Goal: Navigation & Orientation: Find specific page/section

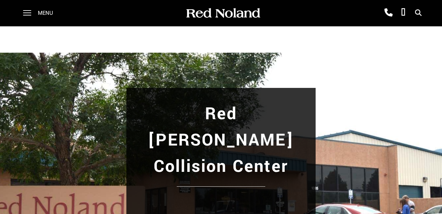
click at [334, 88] on div "Red [PERSON_NAME] Collision Center" at bounding box center [221, 202] width 398 height 228
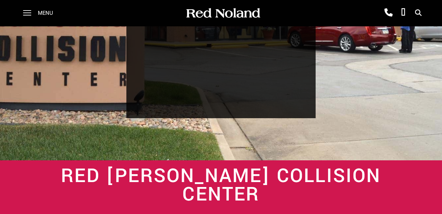
scroll to position [1369, 0]
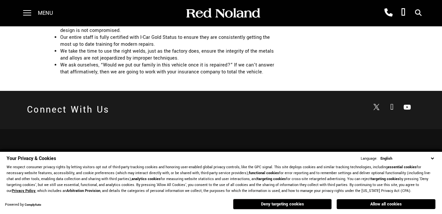
click at [281, 202] on button "Deny targeting cookies" at bounding box center [282, 204] width 99 height 11
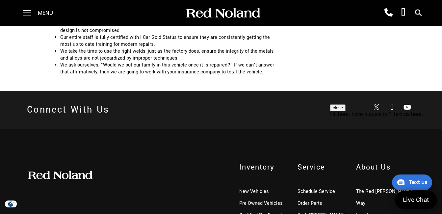
scroll to position [0, 0]
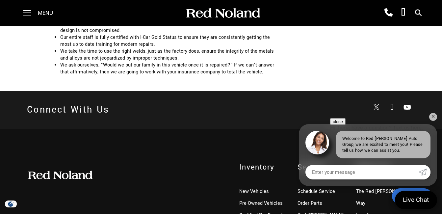
click at [177, 162] on div "Inventory New Vehicles Pre-Owned Vehicles Certified Pre-Owned Service Schedule …" at bounding box center [221, 209] width 398 height 95
click at [432, 119] on link "✕" at bounding box center [433, 117] width 8 height 8
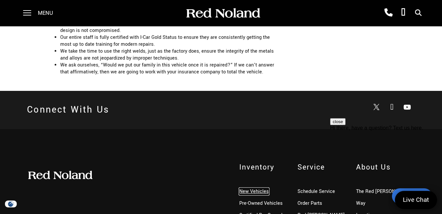
click at [257, 188] on link "New Vehicles" at bounding box center [254, 191] width 30 height 7
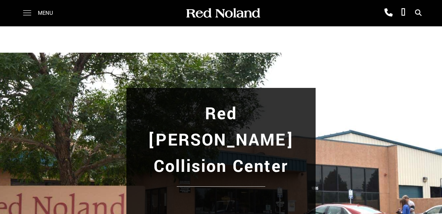
click at [28, 12] on span at bounding box center [27, 13] width 8 height 26
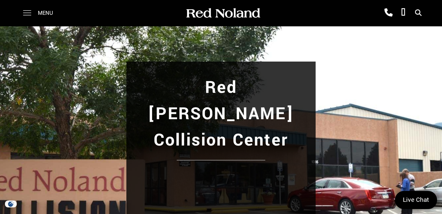
click at [26, 11] on span at bounding box center [27, 13] width 8 height 26
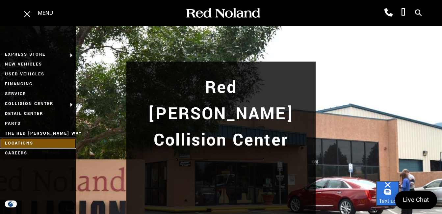
click at [20, 143] on link "Locations" at bounding box center [38, 143] width 76 height 10
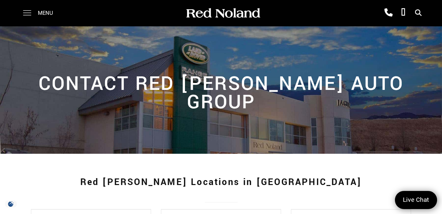
click at [29, 10] on span at bounding box center [27, 13] width 8 height 26
